Goal: Transaction & Acquisition: Book appointment/travel/reservation

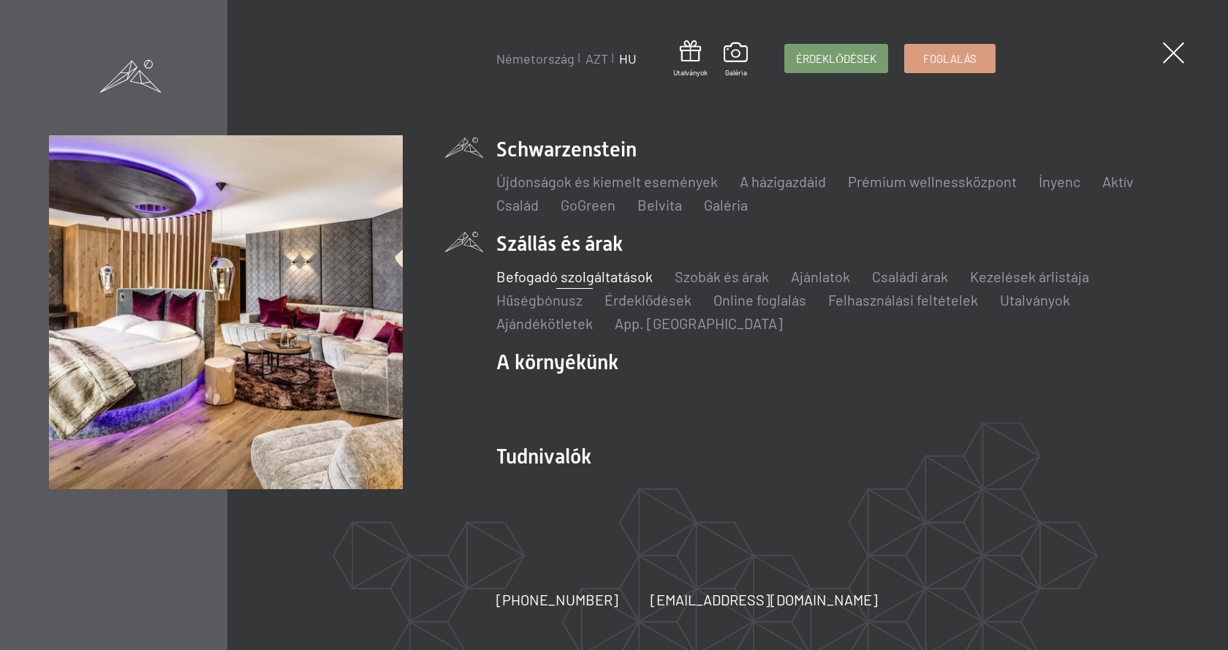
click at [590, 272] on font "Befogadó szolgáltatások" at bounding box center [574, 276] width 156 height 18
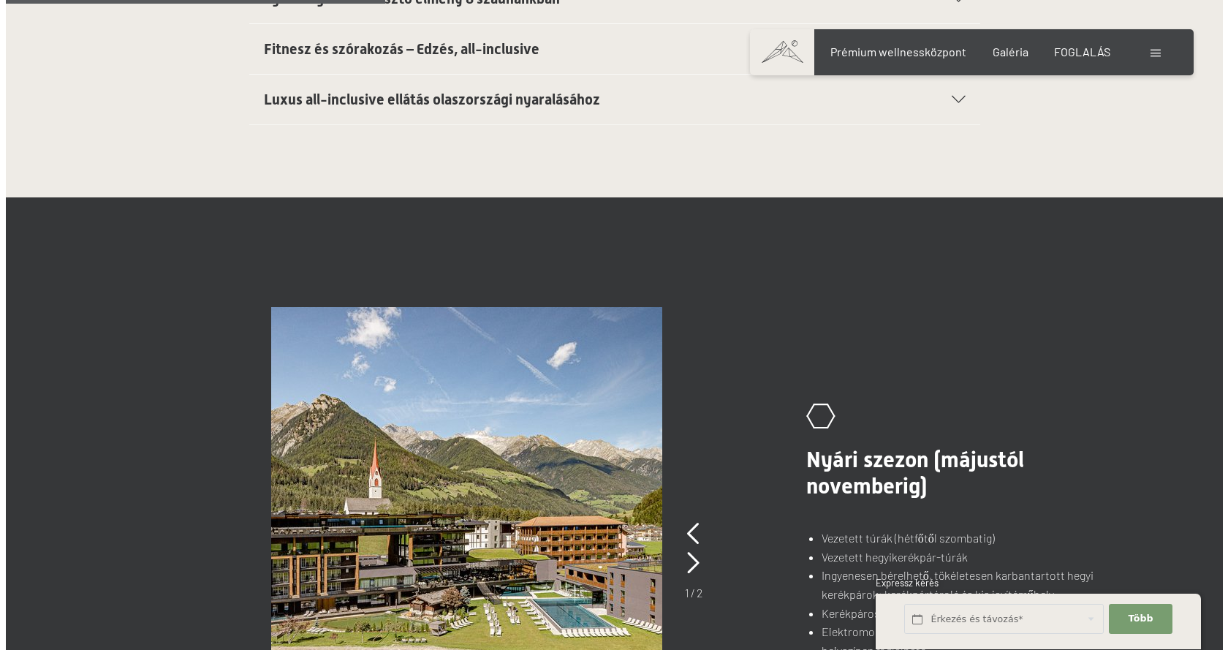
scroll to position [881, 0]
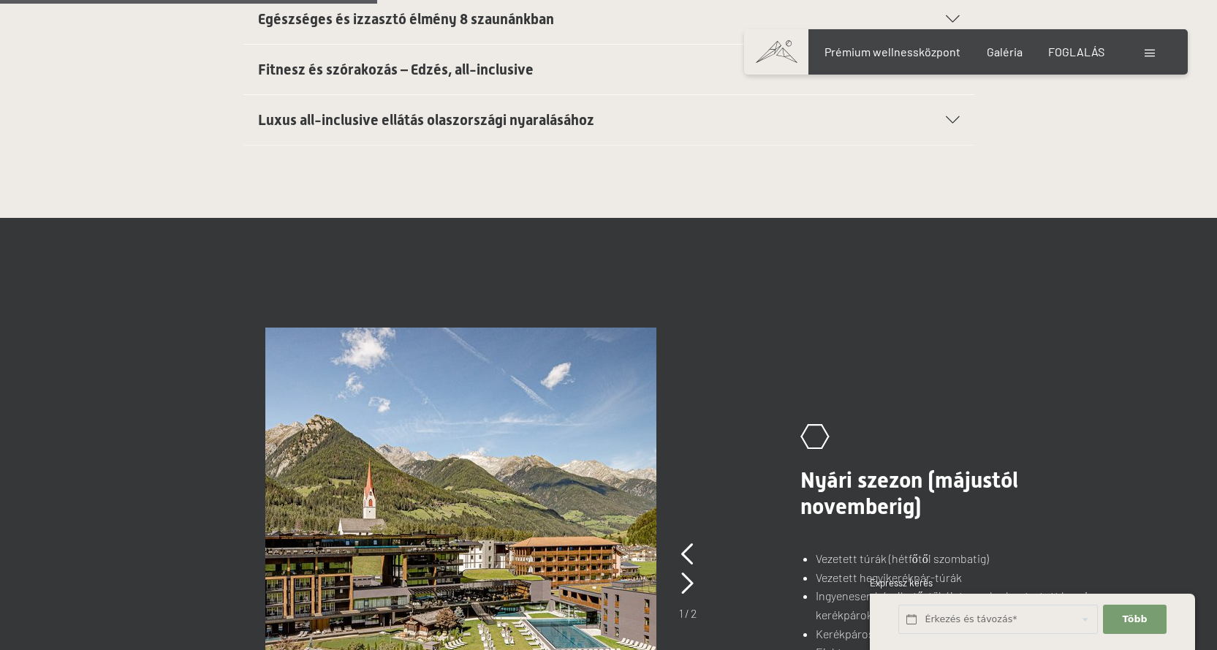
click at [1152, 46] on div at bounding box center [1151, 52] width 14 height 16
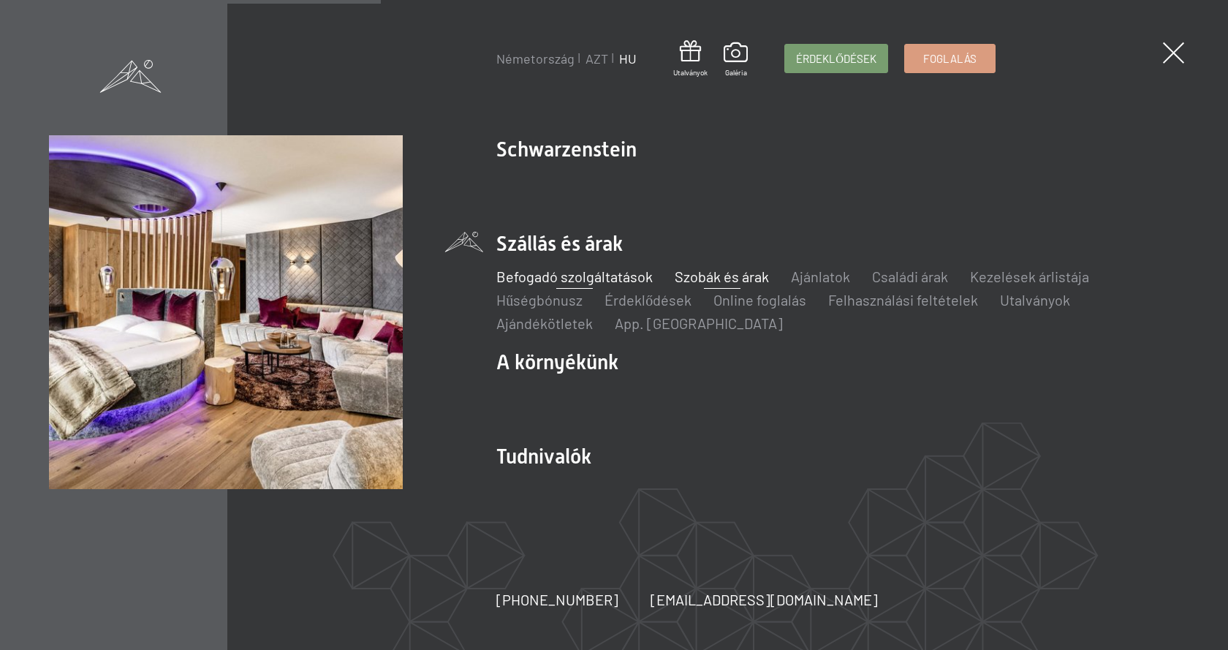
click at [747, 271] on font "Szobák és árak" at bounding box center [722, 276] width 94 height 18
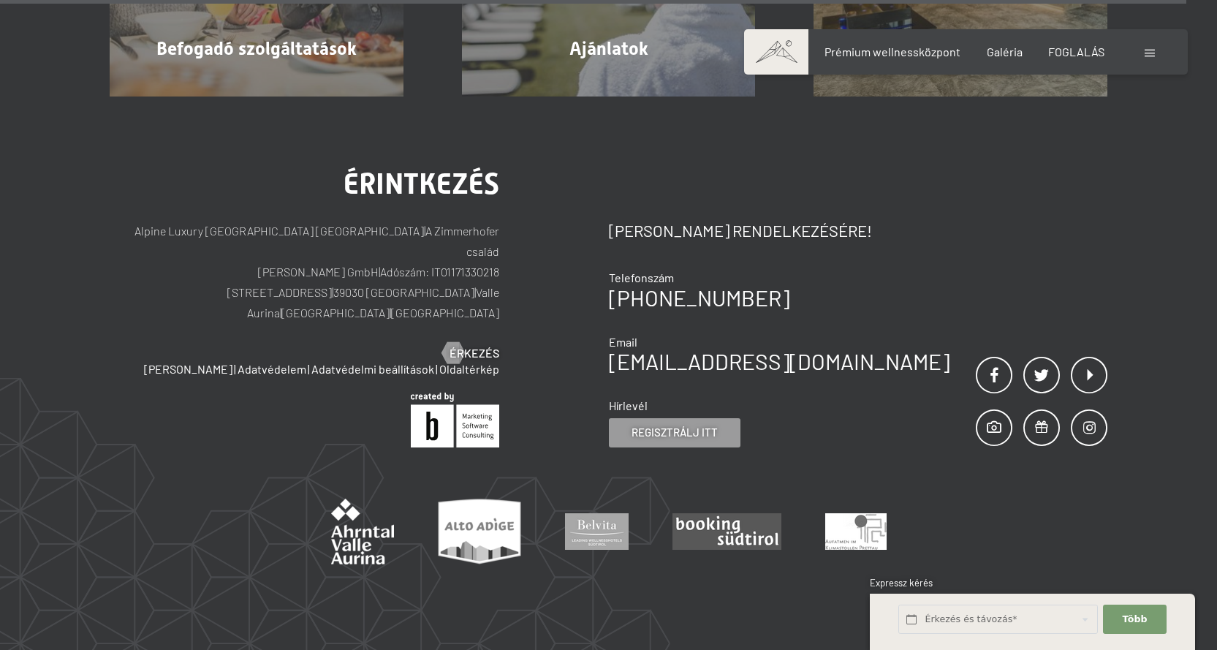
scroll to position [4637, 0]
